Goal: Task Accomplishment & Management: Manage account settings

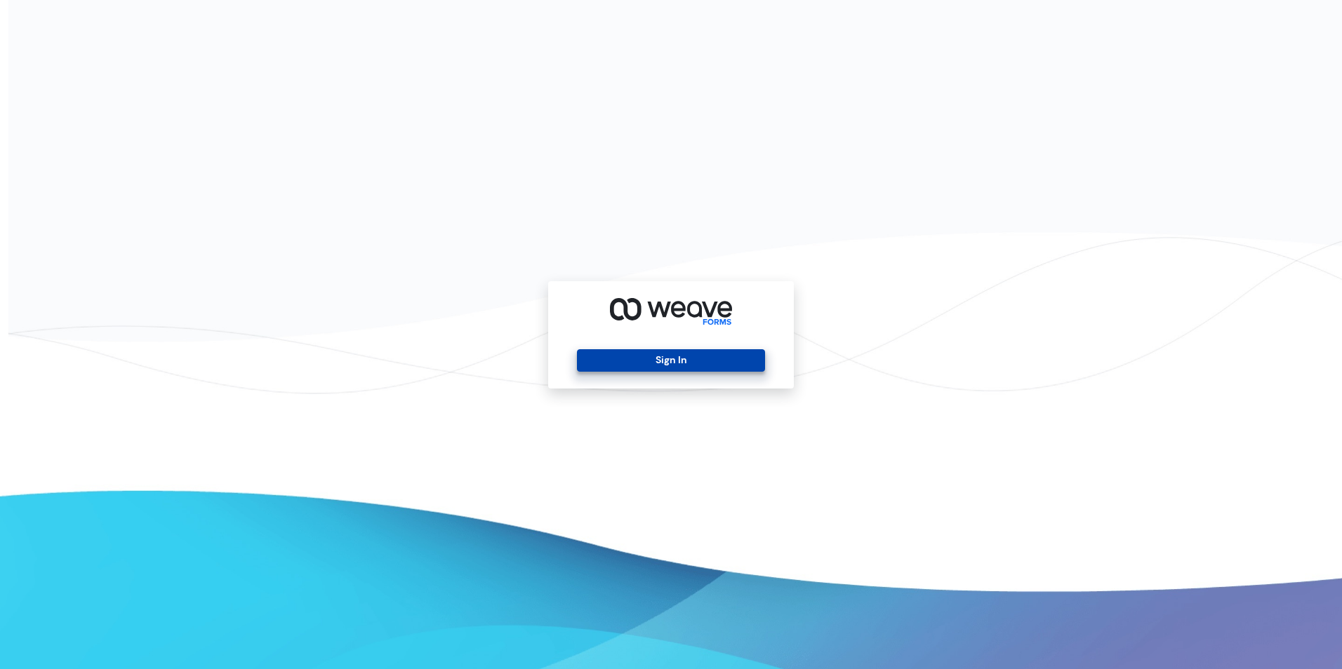
click at [698, 363] on button "Sign In" at bounding box center [670, 360] width 187 height 22
